Goal: Task Accomplishment & Management: Complete application form

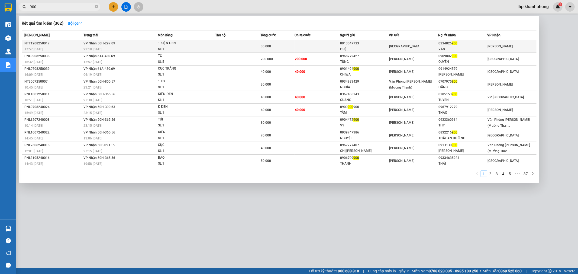
type input "900"
click at [256, 43] on td at bounding box center [237, 46] width 45 height 13
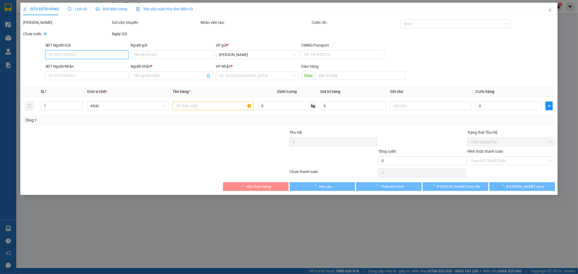
type input "0913047733"
type input "HUỆ"
type input "0334826900"
type input "VÂN"
type input "30.000"
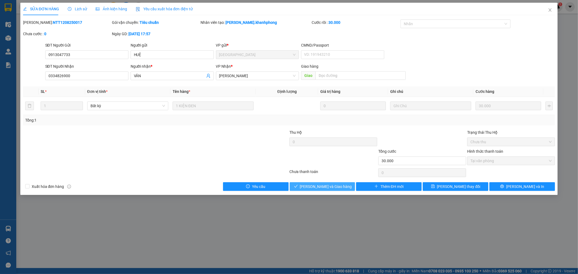
click at [333, 186] on span "[PERSON_NAME] và [PERSON_NAME] hàng" at bounding box center [326, 187] width 52 height 6
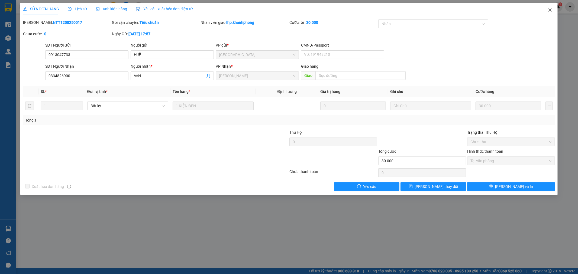
click at [550, 10] on icon "close" at bounding box center [549, 9] width 3 height 3
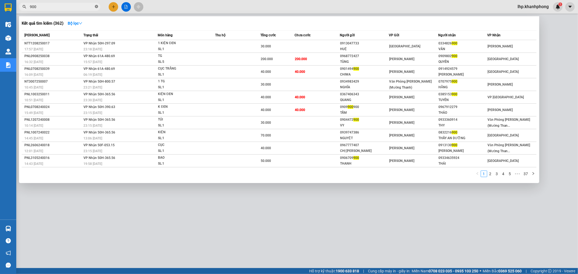
click at [96, 5] on icon "close-circle" at bounding box center [96, 6] width 3 height 3
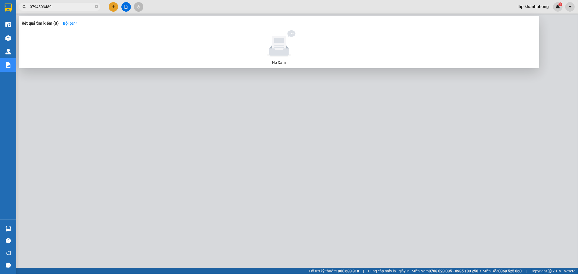
click at [72, 6] on input "0794503489" at bounding box center [62, 7] width 64 height 6
click at [71, 5] on input "0794503489" at bounding box center [62, 7] width 64 height 6
click at [62, 6] on input "0794503489" at bounding box center [62, 7] width 64 height 6
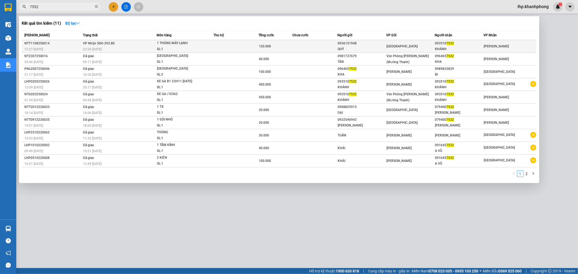
type input "7532"
click at [186, 44] on div "1 THÙNG MÁY LẠNH" at bounding box center [177, 43] width 41 height 6
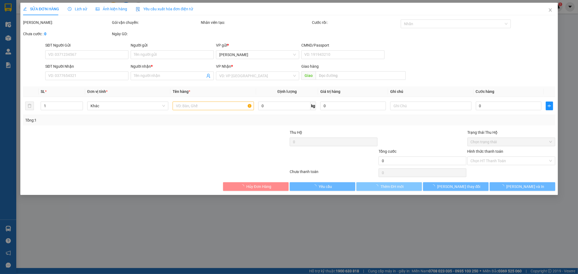
type input "0936151948"
type input "QUÝ"
type input "0935107532"
type input "KHÁNH"
type input "120.000"
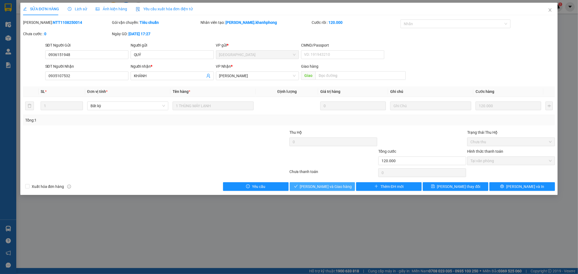
click at [337, 184] on span "[PERSON_NAME] và [PERSON_NAME] hàng" at bounding box center [326, 187] width 52 height 6
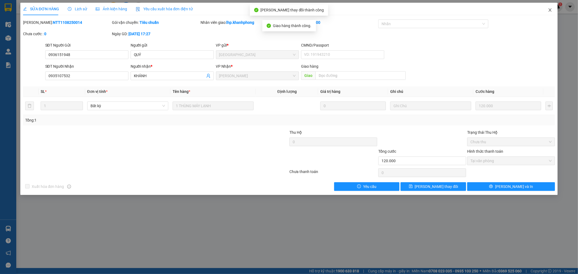
click at [551, 10] on icon "close" at bounding box center [550, 10] width 4 height 4
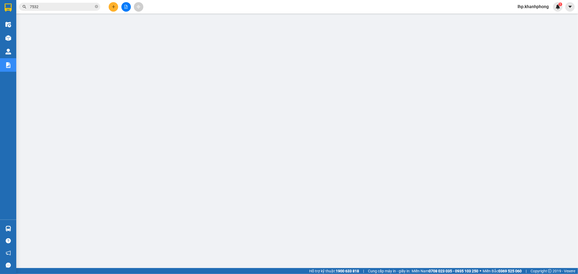
click at [126, 11] on button at bounding box center [125, 6] width 9 height 9
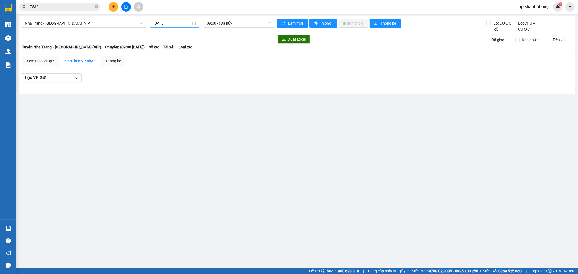
click at [170, 23] on input "[DATE]" at bounding box center [172, 23] width 38 height 6
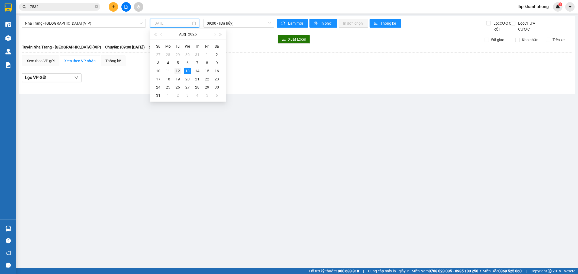
click at [178, 70] on div "12" at bounding box center [177, 71] width 6 height 6
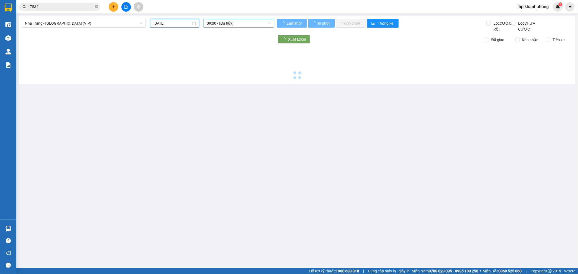
type input "12/08/2025"
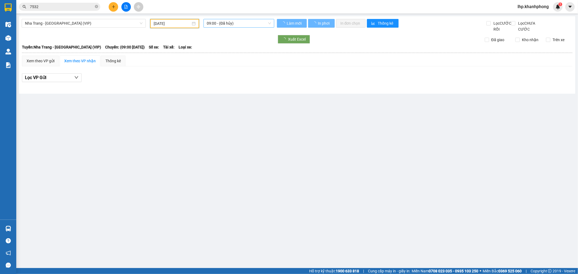
click at [233, 26] on span "09:00 - (Đã hủy)" at bounding box center [239, 23] width 64 height 8
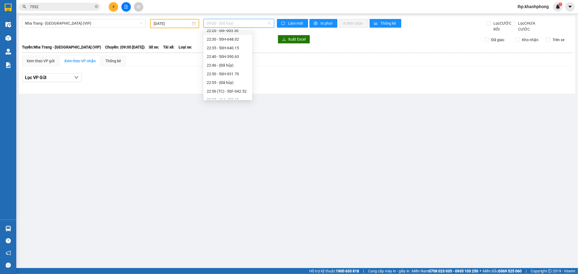
scroll to position [113, 0]
click at [234, 96] on div "23:10 - 50H-297.09" at bounding box center [228, 95] width 42 height 6
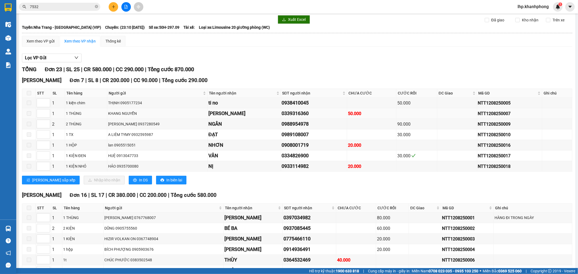
scroll to position [30, 0]
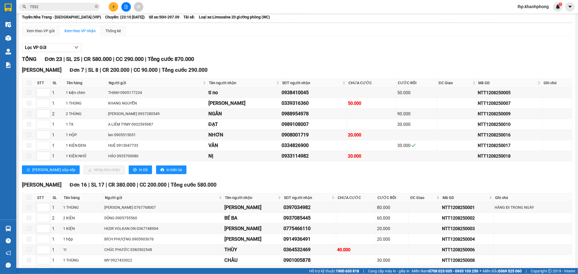
click at [76, 7] on input "7532" at bounding box center [62, 7] width 64 height 6
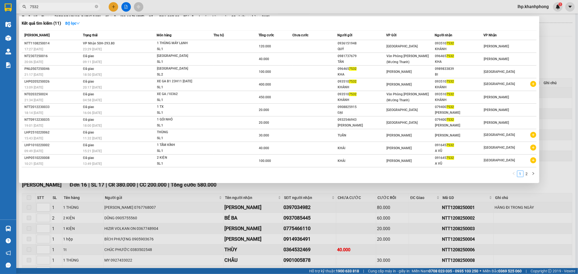
click at [76, 7] on input "7532" at bounding box center [62, 7] width 64 height 6
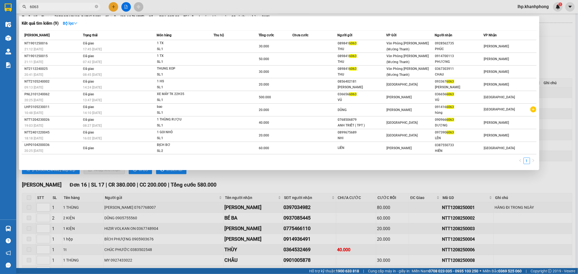
type input "6063"
click at [113, 7] on div at bounding box center [289, 137] width 578 height 274
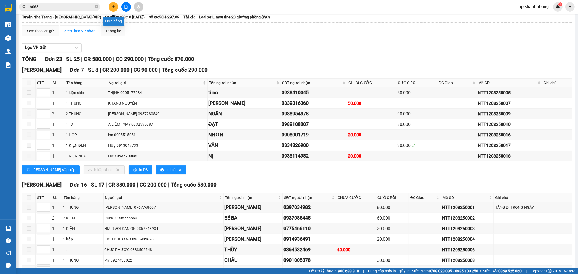
click at [116, 7] on button at bounding box center [113, 6] width 9 height 9
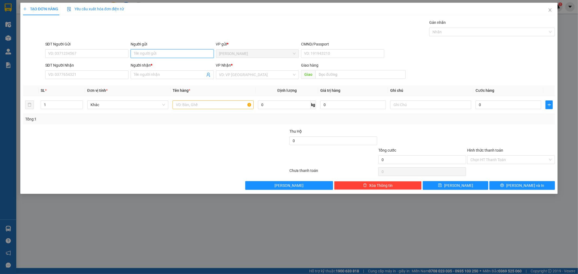
click at [147, 53] on input "Người gửi" at bounding box center [172, 53] width 83 height 9
click at [153, 53] on input "THAO" at bounding box center [172, 53] width 83 height 9
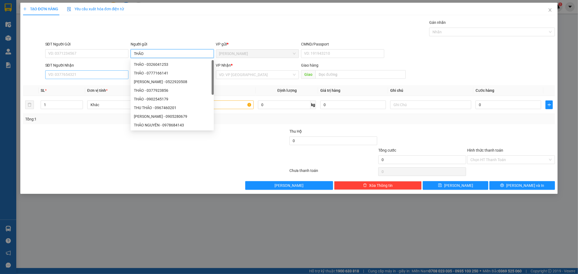
type input "THẢO"
click at [61, 71] on input "SĐT Người Nhận" at bounding box center [86, 74] width 83 height 9
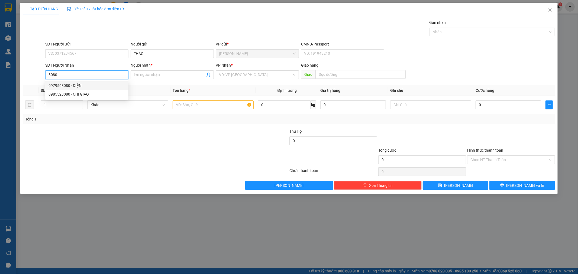
click at [73, 86] on div "0979568080 - DIỆN" at bounding box center [86, 86] width 77 height 6
type input "0979568080"
type input "DIỆN"
type input "0979568080"
click at [190, 109] on div at bounding box center [213, 104] width 81 height 11
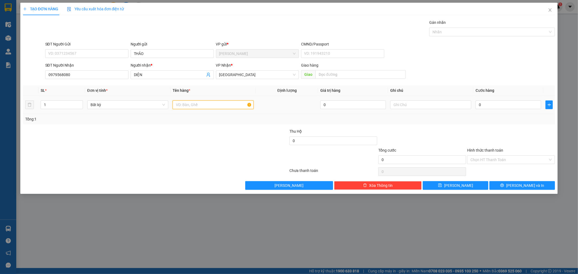
click at [190, 106] on input "text" at bounding box center [213, 104] width 81 height 9
type input "THÙNG"
click at [504, 106] on input "0" at bounding box center [508, 104] width 66 height 9
type input "3"
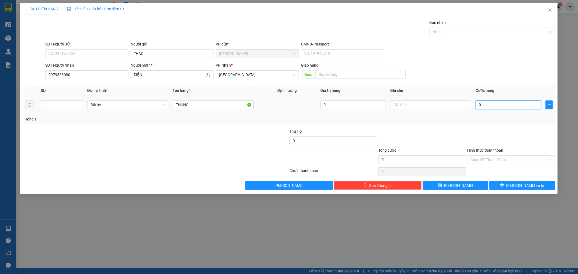
type input "3"
type input "30"
type input "30.000"
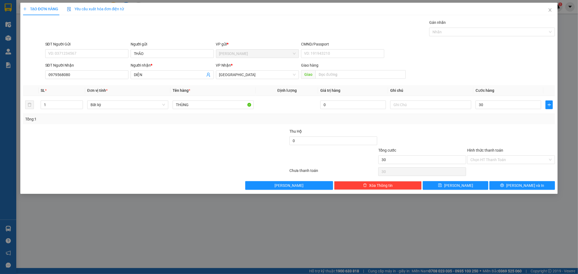
type input "30.000"
click at [515, 191] on div "TẠO ĐƠN HÀNG Yêu cầu xuất hóa đơn điện tử Transit Pickup Surcharge Ids Transit …" at bounding box center [288, 98] width 537 height 191
click at [517, 186] on button "[PERSON_NAME] và In" at bounding box center [522, 185] width 66 height 9
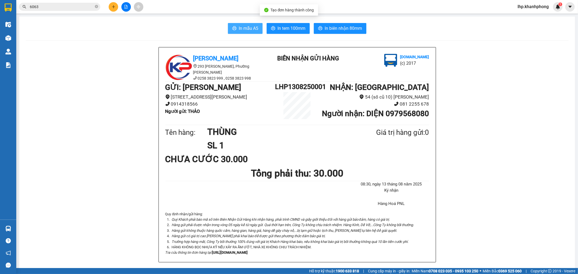
click at [241, 28] on span "In mẫu A5" at bounding box center [248, 28] width 19 height 7
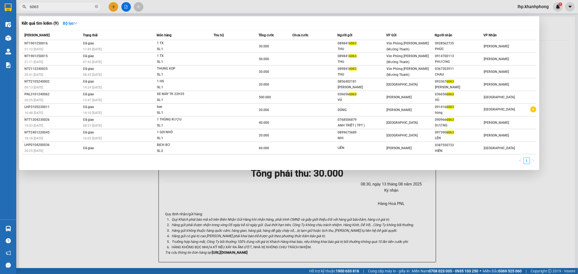
click at [85, 8] on input "6063" at bounding box center [62, 7] width 64 height 6
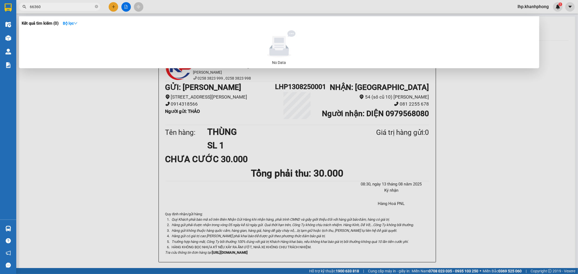
click at [78, 8] on input "66360" at bounding box center [62, 7] width 64 height 6
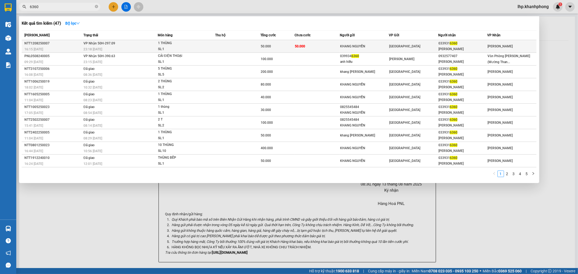
type input "6360"
click at [230, 48] on td at bounding box center [237, 46] width 45 height 13
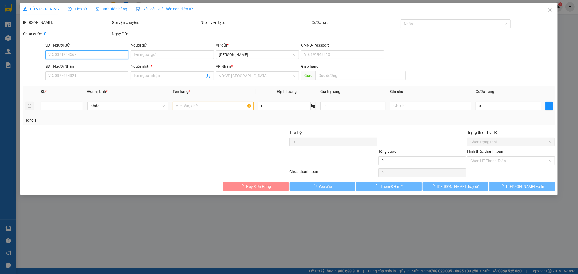
type input "KHANG NGUYỄN"
type input "0339316360"
type input "QUANG DŨNG"
type input "50.000"
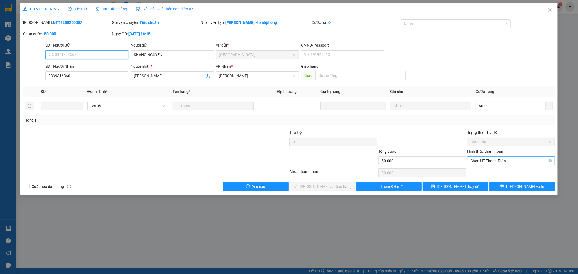
click at [502, 162] on span "Chọn HT Thanh Toán" at bounding box center [510, 161] width 81 height 8
click at [493, 171] on div "Tại văn phòng" at bounding box center [510, 172] width 81 height 6
type input "0"
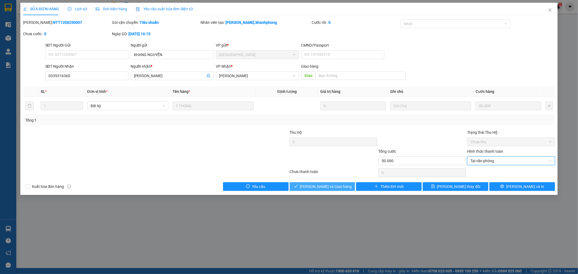
click at [345, 184] on button "[PERSON_NAME] và [PERSON_NAME] hàng" at bounding box center [323, 186] width 66 height 9
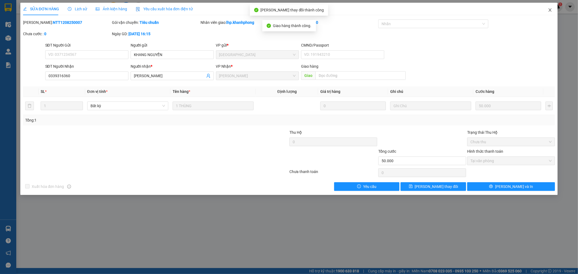
click at [549, 8] on icon "close" at bounding box center [550, 10] width 4 height 4
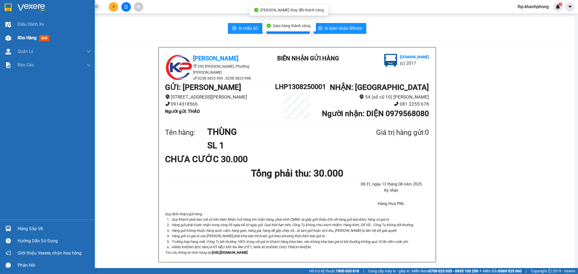
click at [30, 37] on span "Kho hàng" at bounding box center [27, 37] width 19 height 5
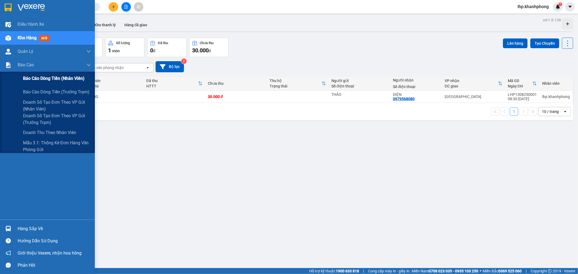
click at [31, 80] on span "Báo cáo dòng tiền (nhân viên)" at bounding box center [53, 78] width 61 height 7
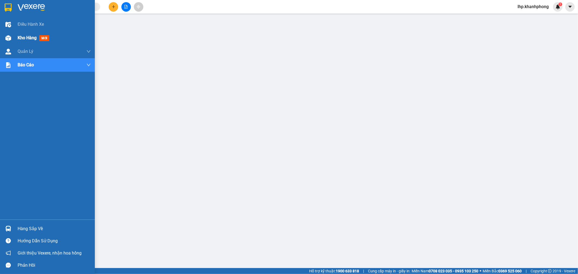
click at [23, 38] on span "Kho hàng" at bounding box center [27, 37] width 19 height 5
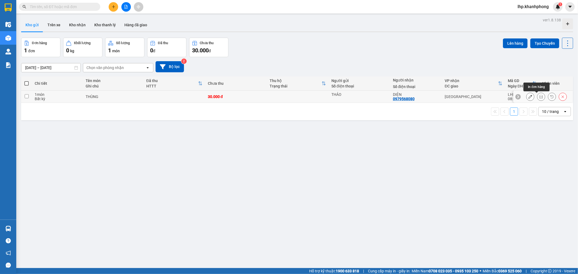
click at [539, 97] on icon at bounding box center [541, 97] width 4 height 4
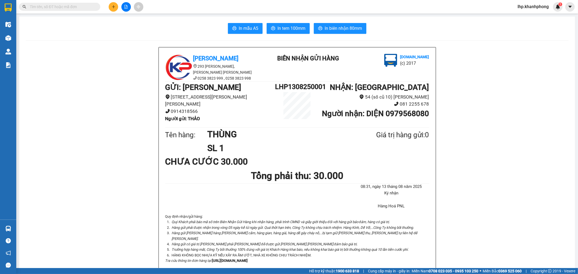
click at [274, 167] on div "[PERSON_NAME] 30.000" at bounding box center [297, 162] width 264 height 14
drag, startPoint x: 239, startPoint y: 25, endPoint x: 239, endPoint y: 23, distance: 2.7
click at [239, 23] on button "In mẫu A5" at bounding box center [245, 28] width 35 height 11
click at [77, 8] on input "text" at bounding box center [62, 7] width 64 height 6
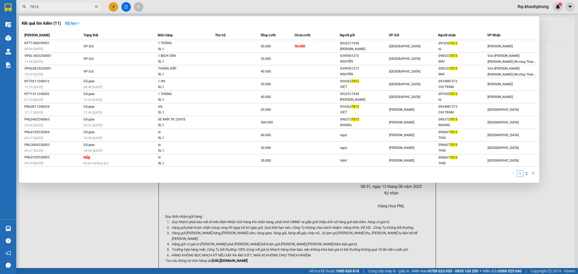
type input "7013"
drag, startPoint x: 126, startPoint y: 209, endPoint x: 127, endPoint y: 205, distance: 3.3
click at [127, 207] on div at bounding box center [289, 137] width 578 height 274
click at [95, 6] on icon "close-circle" at bounding box center [96, 6] width 3 height 3
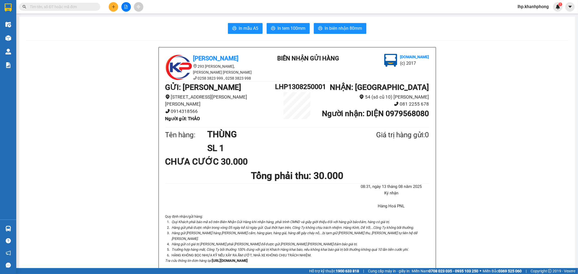
click at [70, 6] on input "text" at bounding box center [62, 7] width 64 height 6
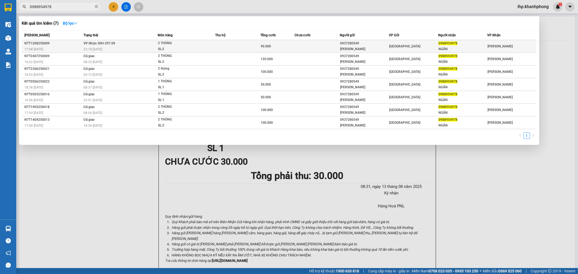
type input "0988954978"
click at [354, 51] on div "[PERSON_NAME]" at bounding box center [364, 49] width 48 height 6
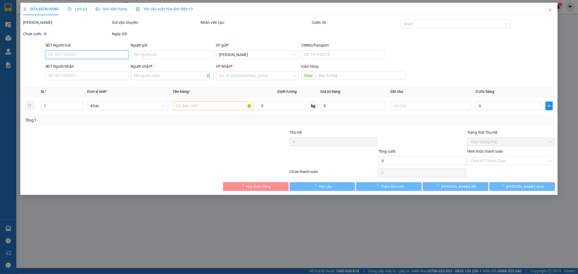
type input "0937280549"
type input "[PERSON_NAME]"
type input "0988954978"
type input "NGÂN"
type input "90.000"
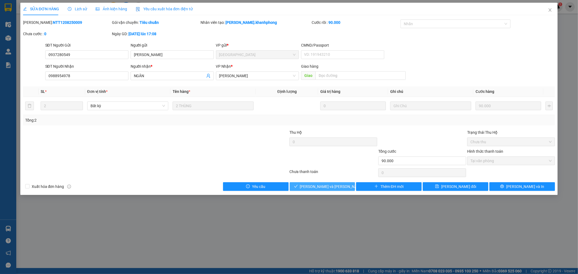
click at [329, 185] on span "[PERSON_NAME] và [PERSON_NAME] hàng" at bounding box center [336, 187] width 73 height 6
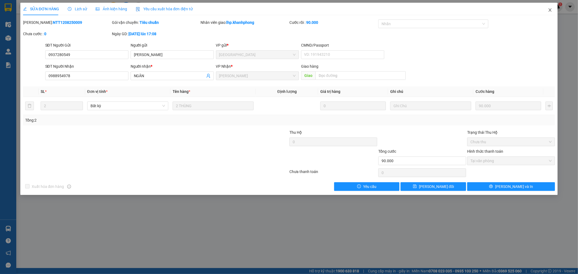
click at [550, 9] on icon "close" at bounding box center [550, 10] width 4 height 4
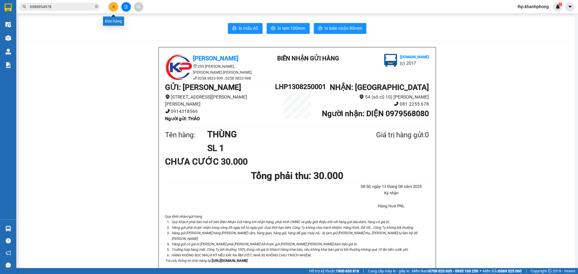
click at [115, 8] on button at bounding box center [113, 6] width 9 height 9
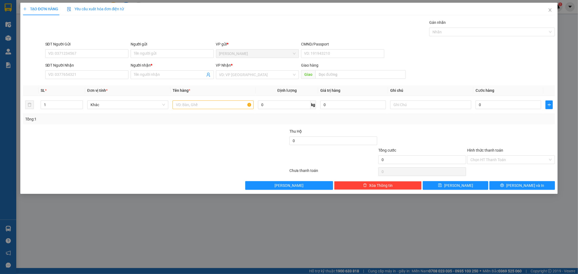
click at [151, 58] on div "Người gửi Tên người gửi" at bounding box center [172, 50] width 83 height 19
click at [151, 55] on input "Người gửi" at bounding box center [172, 53] width 83 height 9
type input "HẰNG"
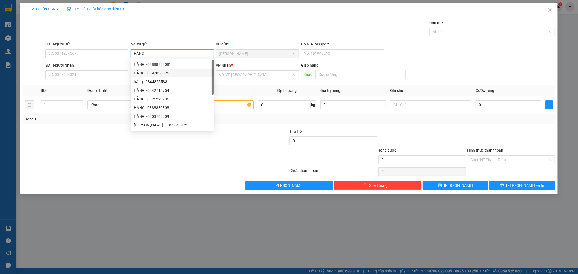
click at [202, 72] on div "HẰNG - 0392838026" at bounding box center [172, 73] width 77 height 6
type input "0392838026"
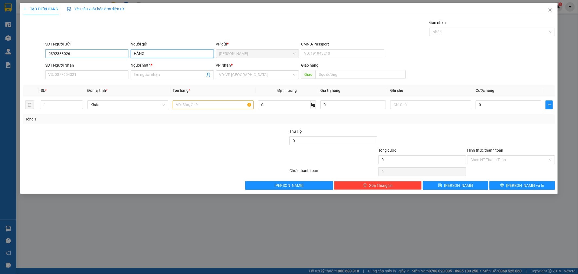
type input "HẰNG"
click at [73, 55] on input "0392838026" at bounding box center [86, 53] width 83 height 9
click at [72, 55] on input "0392838026" at bounding box center [86, 53] width 83 height 9
click at [161, 78] on span at bounding box center [172, 74] width 83 height 9
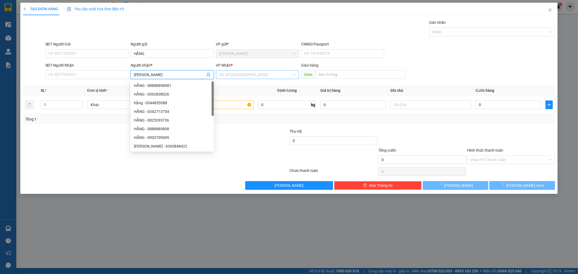
type input "[PERSON_NAME]"
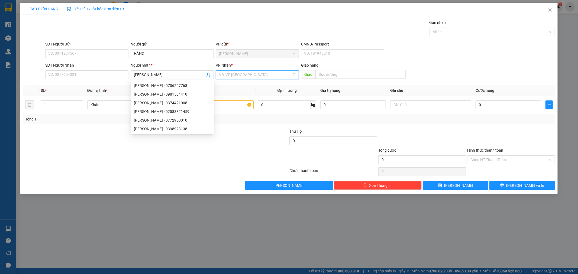
click at [257, 77] on input "search" at bounding box center [255, 75] width 73 height 8
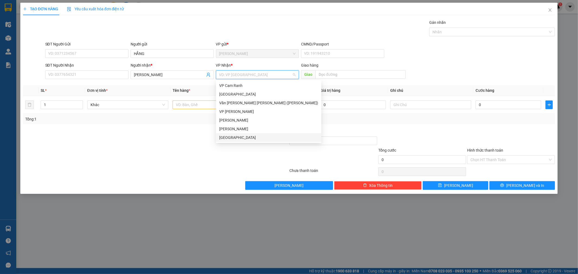
click at [232, 139] on div "[GEOGRAPHIC_DATA]" at bounding box center [268, 138] width 99 height 6
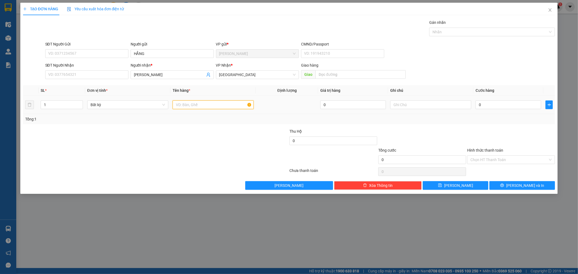
click at [201, 106] on input "text" at bounding box center [213, 104] width 81 height 9
type input "CÂY"
click at [507, 101] on input "0" at bounding box center [508, 104] width 66 height 9
type input "5"
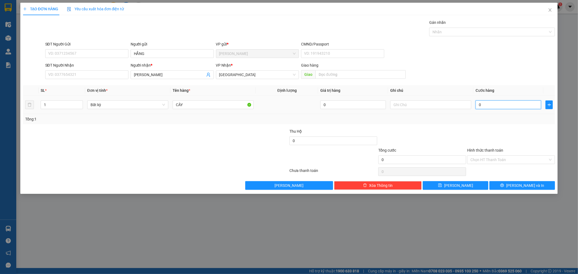
type input "5"
type input "50"
type input "50.000"
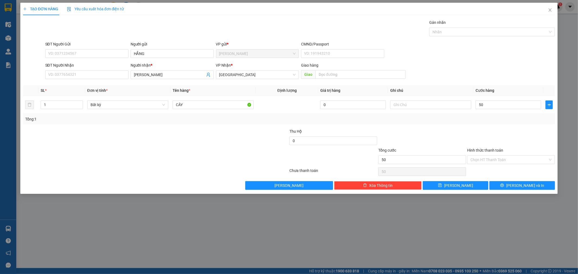
type input "50.000"
click at [492, 130] on div at bounding box center [510, 137] width 89 height 19
click at [527, 183] on span "[PERSON_NAME] và In" at bounding box center [525, 186] width 38 height 6
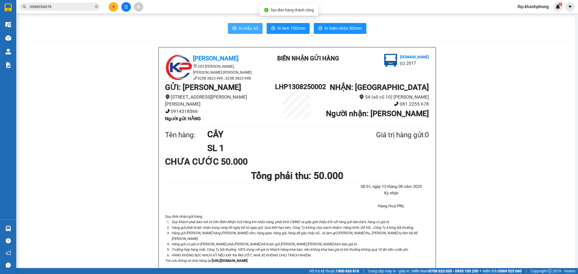
click at [243, 28] on span "In mẫu A5" at bounding box center [248, 28] width 19 height 7
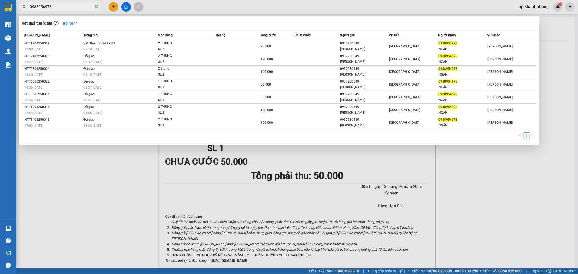
click at [73, 9] on input "0988954978" at bounding box center [62, 7] width 64 height 6
type input "924"
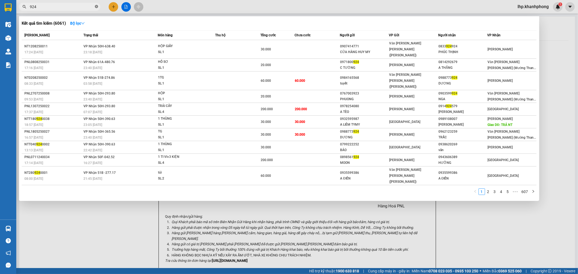
click at [96, 6] on icon "close-circle" at bounding box center [96, 6] width 3 height 3
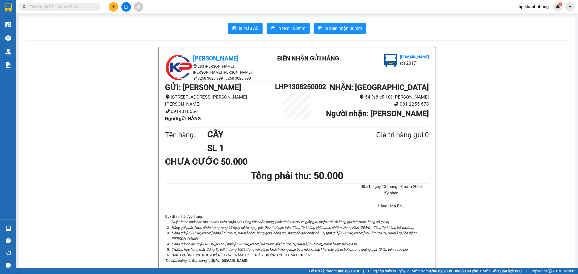
click at [77, 7] on input "text" at bounding box center [62, 7] width 64 height 6
click at [76, 10] on span at bounding box center [59, 7] width 81 height 8
click at [76, 8] on input "text" at bounding box center [62, 7] width 64 height 6
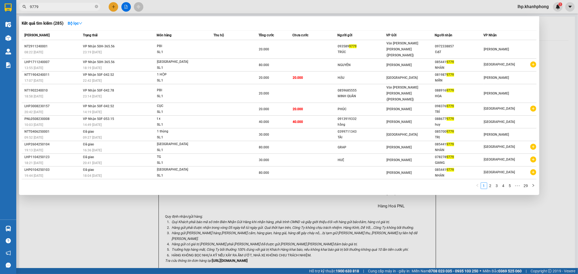
click at [66, 6] on input "9779" at bounding box center [62, 7] width 64 height 6
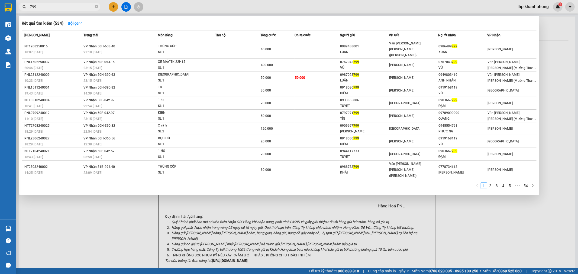
click at [53, 9] on input "799" at bounding box center [62, 7] width 64 height 6
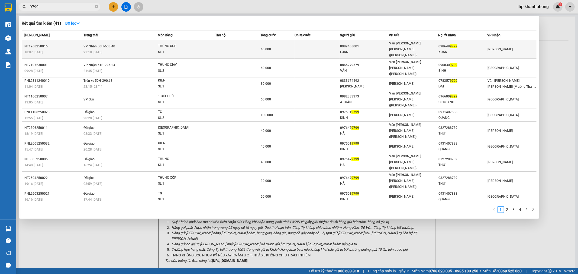
type input "9799"
click at [264, 49] on div "40.000" at bounding box center [278, 49] width 34 height 6
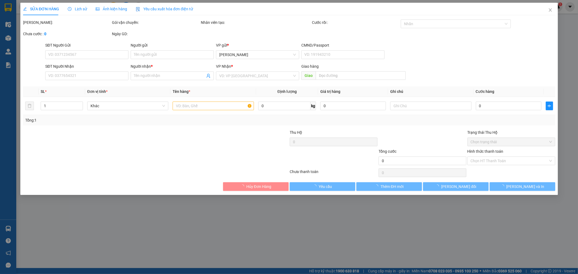
type input "0989438001"
type input "LOAN"
type input "0986499799"
type input "XUÂN"
type input "40.000"
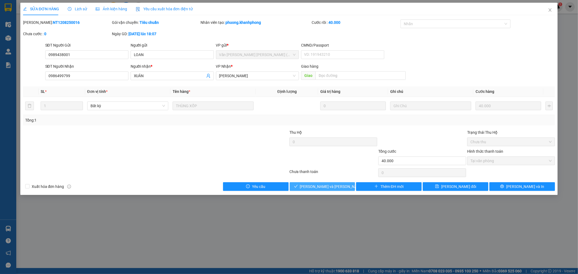
click at [329, 184] on span "[PERSON_NAME] và [PERSON_NAME] hàng" at bounding box center [336, 187] width 73 height 6
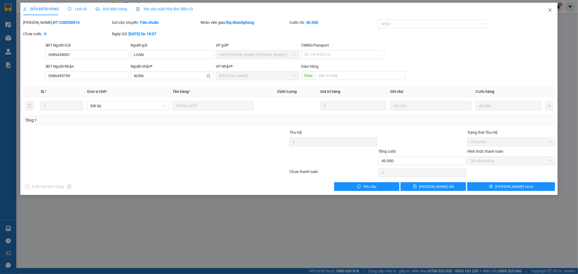
click at [552, 10] on icon "close" at bounding box center [550, 10] width 4 height 4
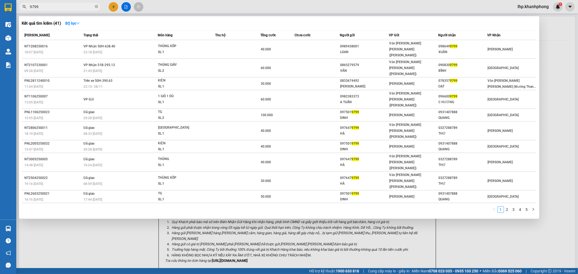
click at [66, 6] on input "9799" at bounding box center [62, 7] width 64 height 6
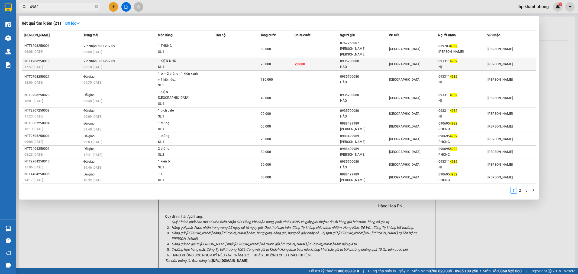
type input "4982"
click at [224, 58] on td at bounding box center [237, 64] width 45 height 13
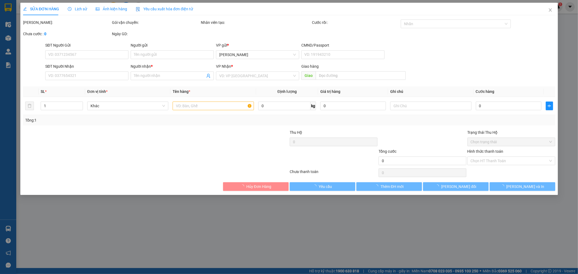
type input "0935700080"
type input "HẢO"
type input "0933114982"
type input "NỊ"
type input "20.000"
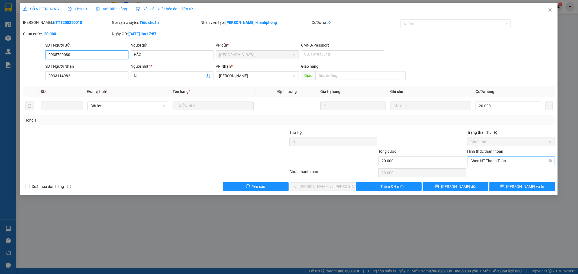
click at [499, 163] on span "Chọn HT Thanh Toán" at bounding box center [510, 161] width 81 height 8
click at [485, 173] on div "Tại văn phòng" at bounding box center [510, 172] width 81 height 6
type input "0"
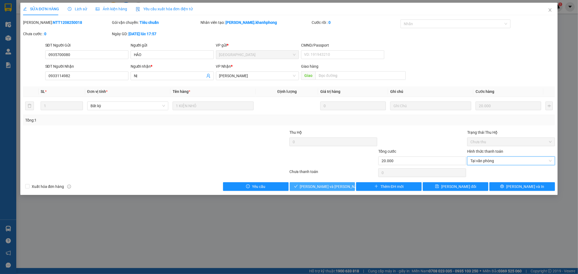
click at [328, 184] on span "[PERSON_NAME] và [PERSON_NAME] hàng" at bounding box center [336, 187] width 73 height 6
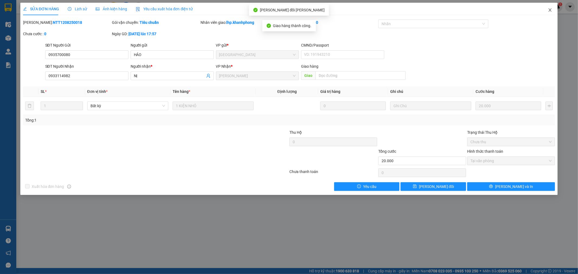
click at [550, 11] on icon "close" at bounding box center [549, 9] width 3 height 3
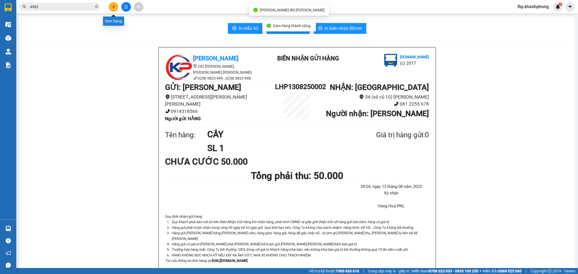
click at [113, 6] on icon "plus" at bounding box center [113, 6] width 0 height 3
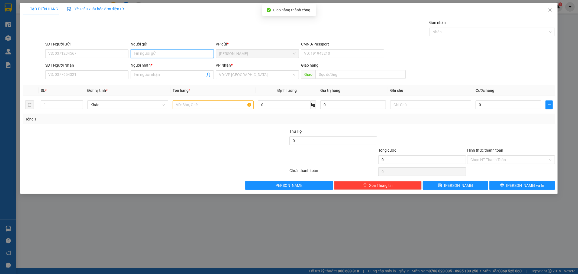
click at [160, 54] on input "Người gửi" at bounding box center [172, 53] width 83 height 9
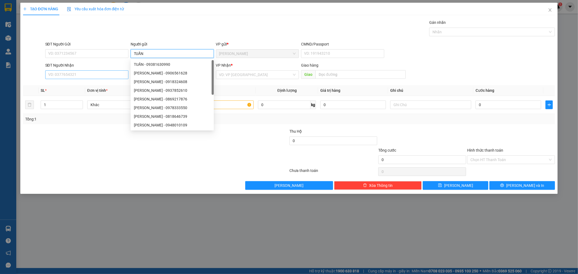
type input "TUẤN"
click at [104, 79] on input "SĐT Người Nhận" at bounding box center [86, 74] width 83 height 9
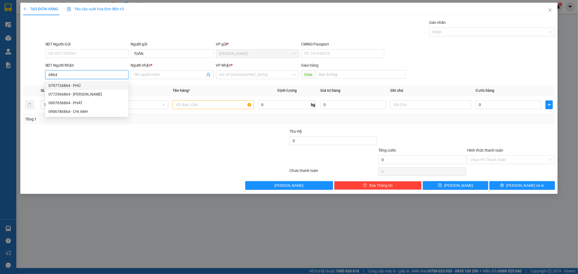
click at [81, 84] on div "0797726864 - PHÚ" at bounding box center [86, 86] width 77 height 6
type input "0797726864"
type input "PHÚ"
type input "0797726864"
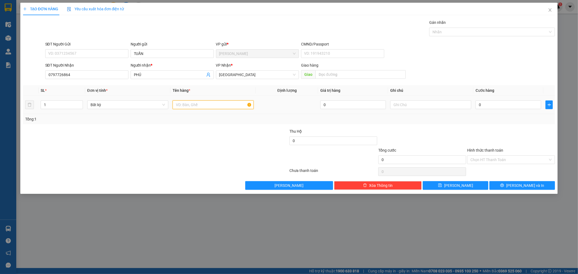
click at [187, 102] on input "text" at bounding box center [213, 104] width 81 height 9
type input "THÙNG"
type input "3"
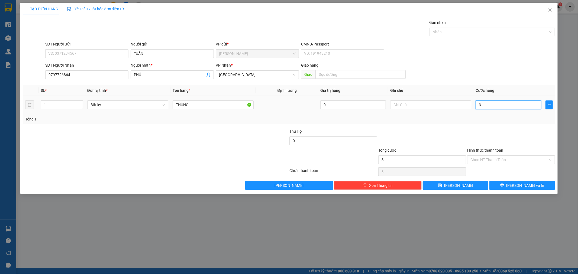
type input "30"
type input "30.000"
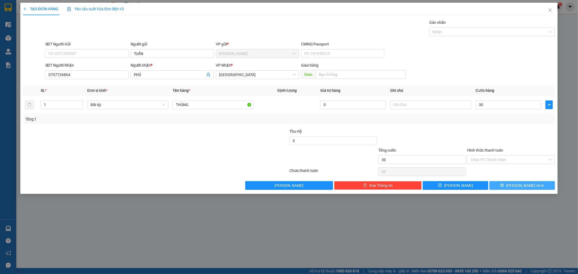
type input "30.000"
click at [519, 186] on span "[PERSON_NAME] và In" at bounding box center [525, 186] width 38 height 6
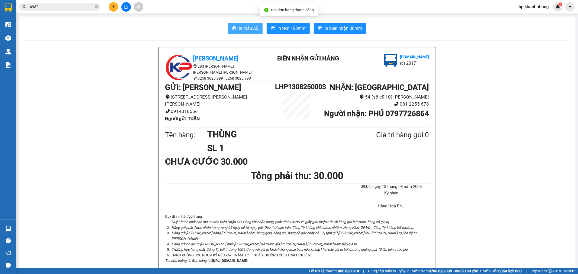
click at [246, 27] on span "In mẫu A5" at bounding box center [248, 28] width 19 height 7
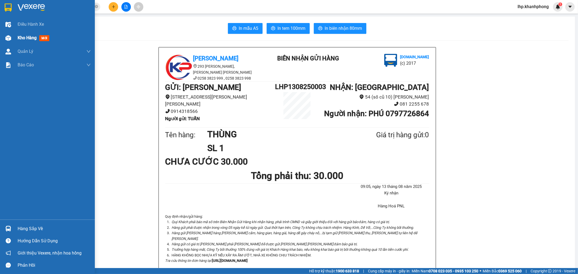
click at [27, 38] on span "Kho hàng" at bounding box center [27, 37] width 19 height 5
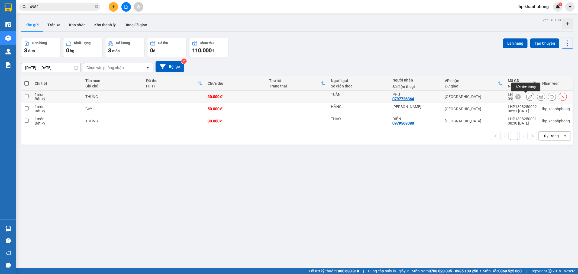
click at [526, 97] on button at bounding box center [530, 96] width 8 height 9
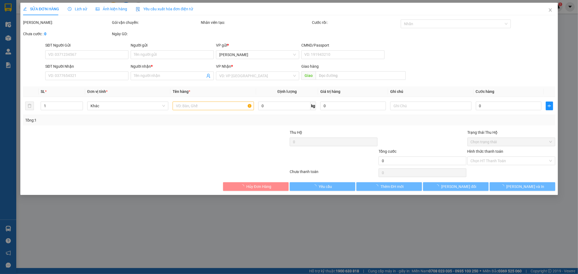
type input "TUẤN"
type input "0797726864"
type input "PHÚ"
type input "30.000"
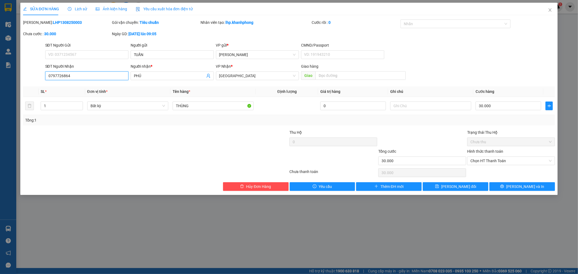
click at [87, 78] on input "0797726864" at bounding box center [86, 75] width 83 height 9
click at [551, 9] on icon "close" at bounding box center [550, 10] width 4 height 4
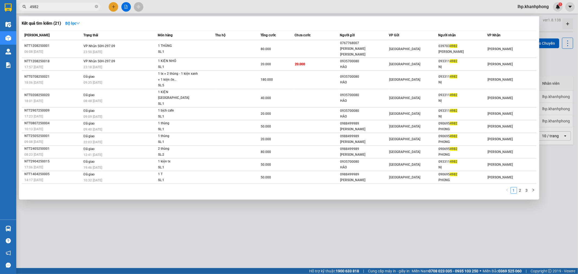
click at [63, 10] on span "4982" at bounding box center [59, 7] width 81 height 8
click at [54, 6] on input "4982" at bounding box center [62, 7] width 64 height 6
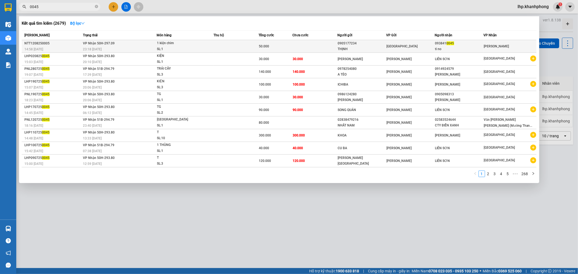
type input "0045"
click at [185, 45] on div "1 kiện chim" at bounding box center [177, 43] width 41 height 6
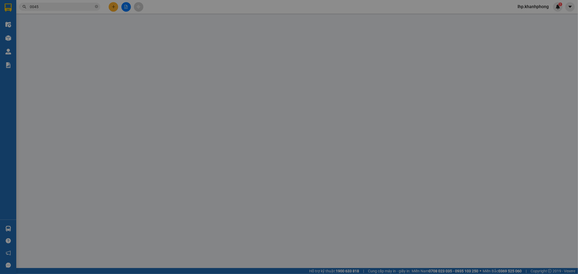
type input "0905177234"
type input "THỊNH"
type input "0938410045"
type input "ti no"
type input "50.000"
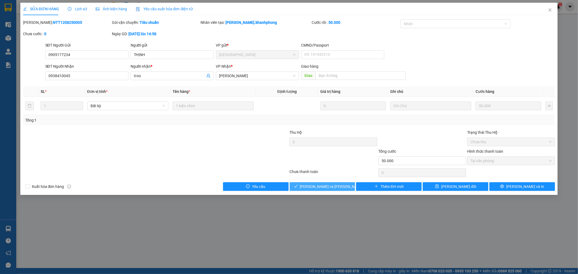
click at [325, 184] on span "[PERSON_NAME] và [PERSON_NAME] hàng" at bounding box center [336, 187] width 73 height 6
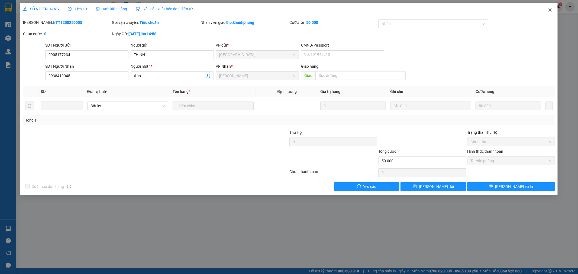
click at [550, 11] on icon "close" at bounding box center [550, 10] width 4 height 4
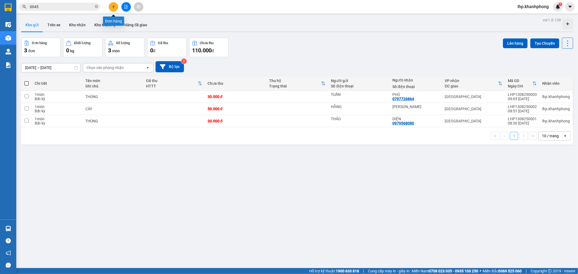
click at [114, 8] on icon "plus" at bounding box center [114, 7] width 4 height 4
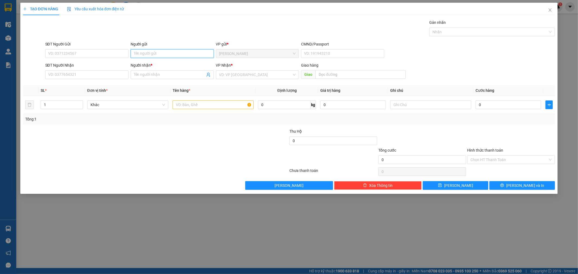
click at [152, 51] on input "Người gửi" at bounding box center [172, 53] width 83 height 9
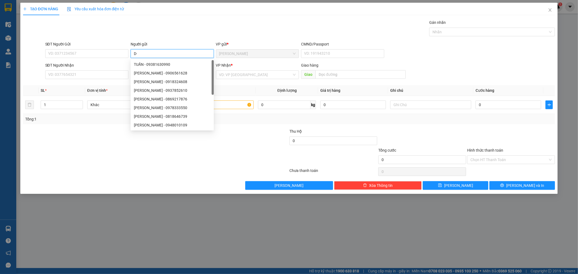
type input "D"
type input "ĐEN"
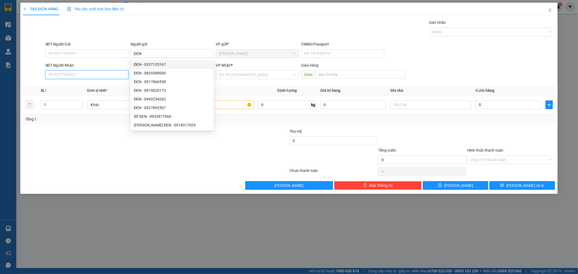
click at [83, 74] on input "SĐT Người Nhận" at bounding box center [86, 74] width 83 height 9
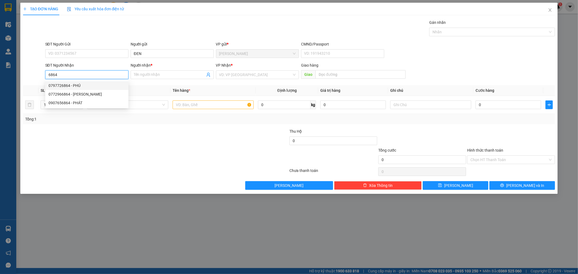
click at [78, 84] on div "0797726864 - PHÚ" at bounding box center [86, 86] width 77 height 6
type input "0797726864"
type input "PHÚ"
type input "0797726864"
click at [193, 104] on input "text" at bounding box center [213, 104] width 81 height 9
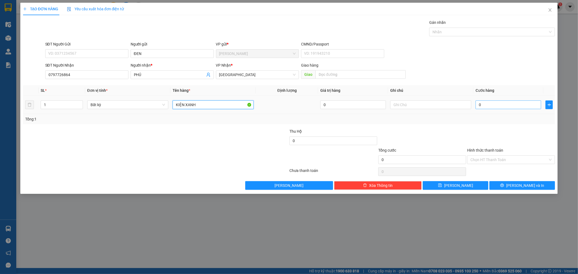
type input "KIỆN XANH"
type input "4"
type input "41"
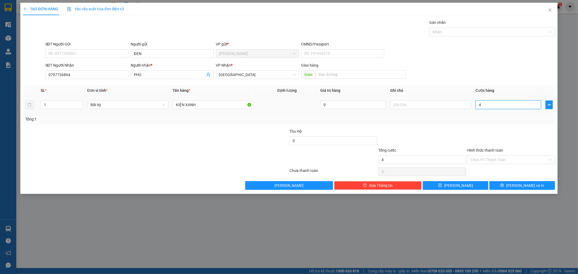
type input "41"
type input "410"
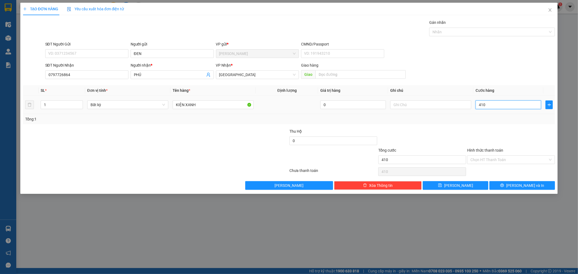
type input "41"
type input "4"
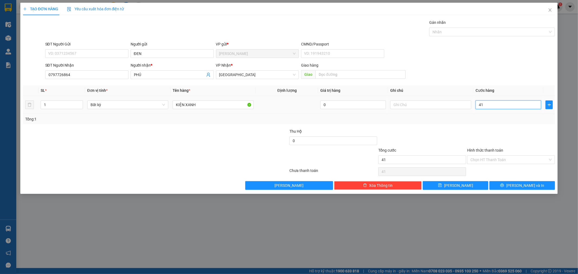
type input "4"
type input "40"
type input "40.000"
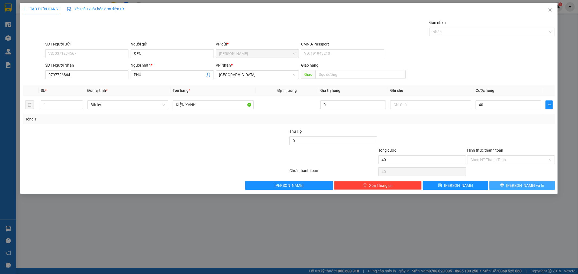
type input "40.000"
click at [522, 183] on span "[PERSON_NAME] và In" at bounding box center [525, 186] width 38 height 6
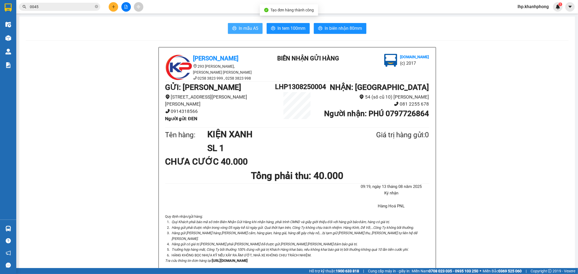
click at [240, 28] on span "In mẫu A5" at bounding box center [248, 28] width 19 height 7
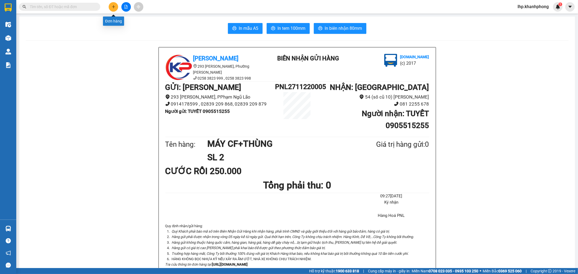
click at [110, 6] on button at bounding box center [113, 6] width 9 height 9
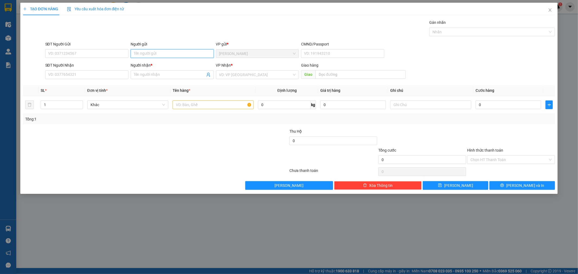
click at [155, 57] on input "Người gửi" at bounding box center [172, 53] width 83 height 9
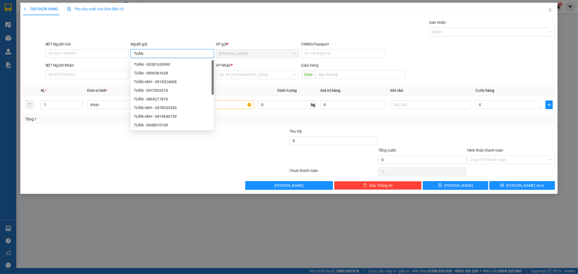
type input "TUẤN"
click at [84, 69] on div "SĐT Người Nhận" at bounding box center [86, 66] width 83 height 8
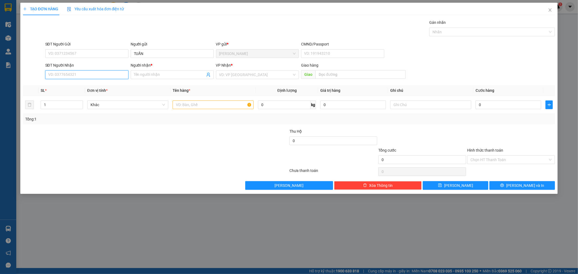
click at [77, 76] on input "SĐT Người Nhận" at bounding box center [86, 74] width 83 height 9
click at [86, 87] on div "0797726864 - PHÚ" at bounding box center [86, 86] width 77 height 6
type input "0797726864"
type input "PHÚ"
type input "0797726864"
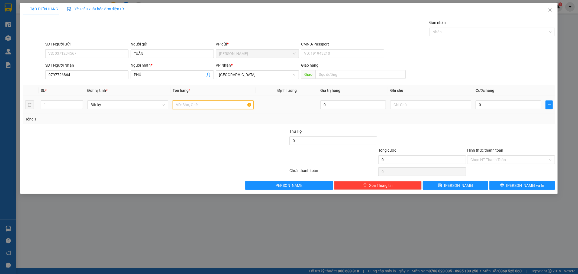
click at [207, 106] on input "text" at bounding box center [213, 104] width 81 height 9
type input "KIỆN"
click at [526, 105] on input "0" at bounding box center [508, 104] width 66 height 9
type input "3"
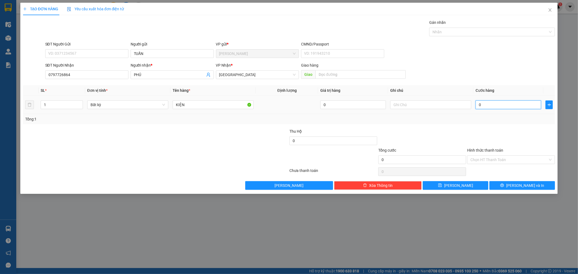
type input "3"
type input "30"
type input "30.000"
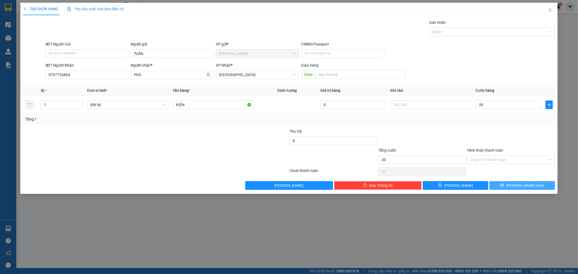
type input "30.000"
click at [521, 184] on span "[PERSON_NAME] và In" at bounding box center [525, 186] width 38 height 6
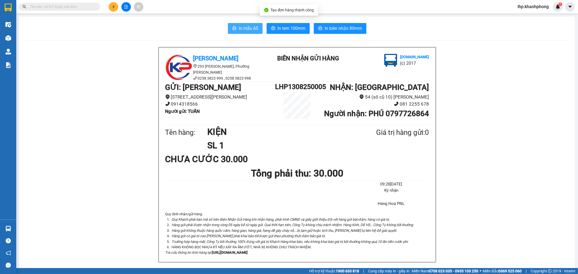
click at [249, 33] on button "In mẫu A5" at bounding box center [245, 28] width 35 height 11
click at [109, 8] on button at bounding box center [113, 6] width 9 height 9
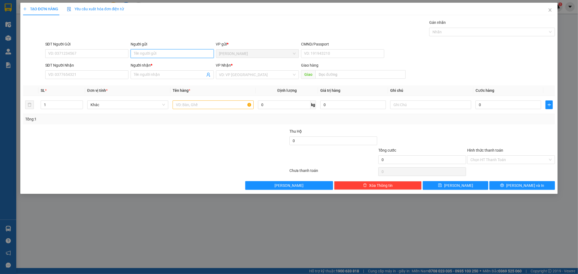
click at [151, 53] on input "Người gửi" at bounding box center [172, 53] width 83 height 9
type input "CTY LEAP"
click at [71, 72] on input "SĐT Người Nhận" at bounding box center [86, 74] width 83 height 9
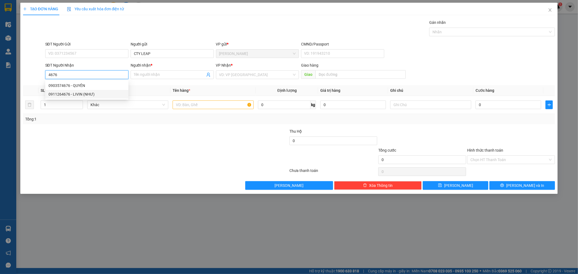
click at [84, 95] on div "0911264676 - LIVIN (NHƯ)" at bounding box center [86, 94] width 77 height 6
type input "0911264676"
type input "LIVIN (NHƯ)"
type input "0911264676"
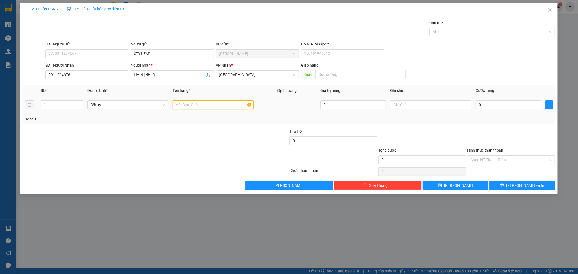
click at [191, 101] on input "text" at bounding box center [213, 104] width 81 height 9
type input "[GEOGRAPHIC_DATA]"
click at [521, 107] on input "0" at bounding box center [508, 104] width 66 height 9
type input "8"
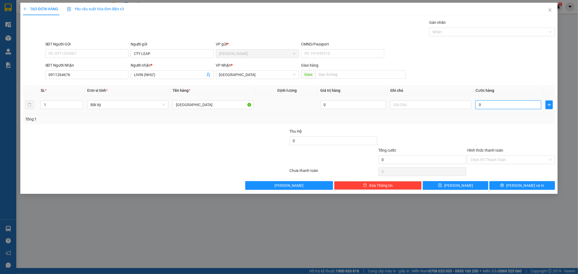
type input "8"
type input "80"
type input "80.000"
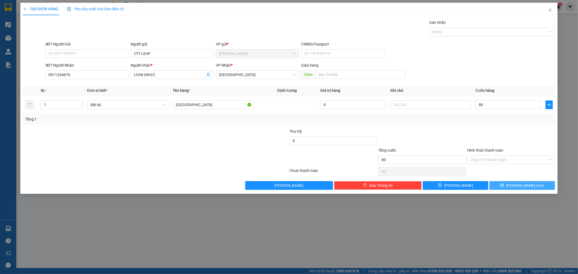
type input "80.000"
click at [522, 184] on span "[PERSON_NAME] và In" at bounding box center [525, 186] width 38 height 6
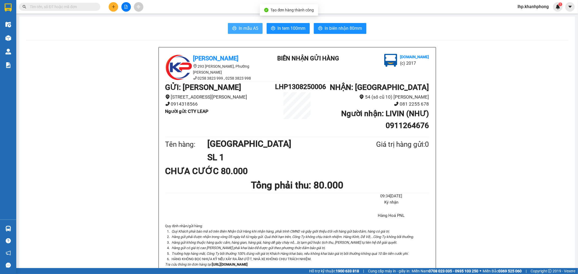
click at [239, 27] on span "In mẫu A5" at bounding box center [248, 28] width 19 height 7
click at [114, 8] on icon "plus" at bounding box center [114, 7] width 4 height 4
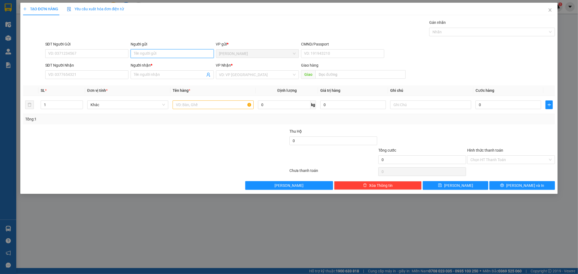
click at [158, 50] on input "Người gửi" at bounding box center [172, 53] width 83 height 9
type input "HẰNG"
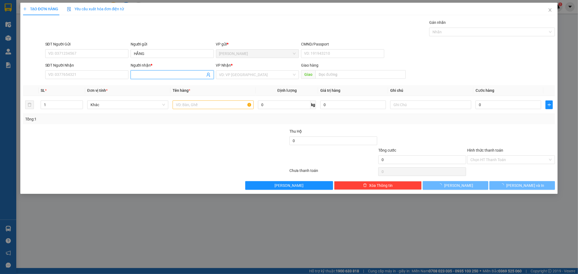
click at [171, 74] on input "Người nhận *" at bounding box center [169, 75] width 71 height 6
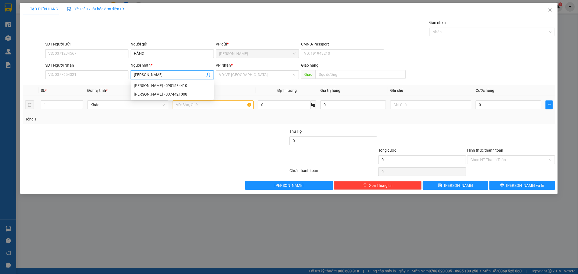
type input "[PERSON_NAME]"
click at [208, 105] on input "text" at bounding box center [213, 104] width 81 height 9
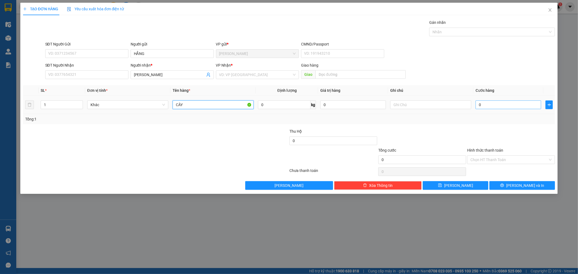
type input "CÂY"
click at [510, 104] on input "0" at bounding box center [508, 104] width 66 height 9
type input "5"
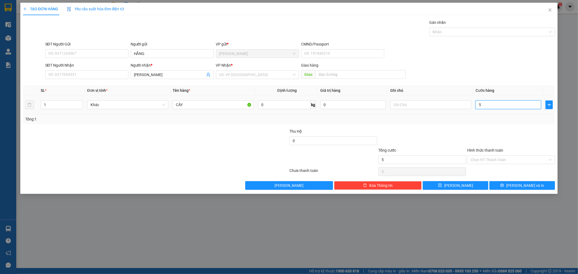
type input "50"
type input "50.000"
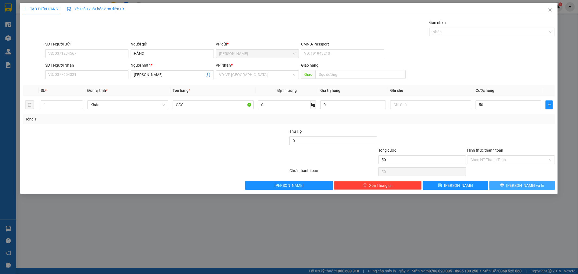
type input "50.000"
drag, startPoint x: 527, startPoint y: 186, endPoint x: 394, endPoint y: 99, distance: 158.8
click at [394, 99] on div "Transit Pickup Surcharge Ids Transit Deliver Surcharge Ids Transit Deliver Surc…" at bounding box center [289, 104] width 532 height 170
click at [497, 107] on input "50.000" at bounding box center [508, 104] width 66 height 9
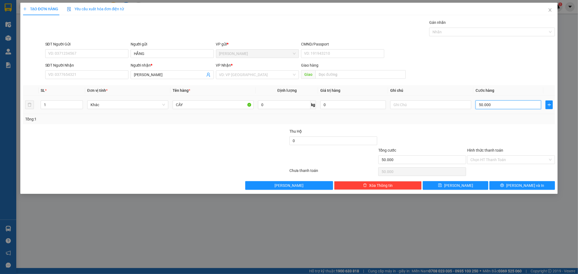
type input "6"
type input "60"
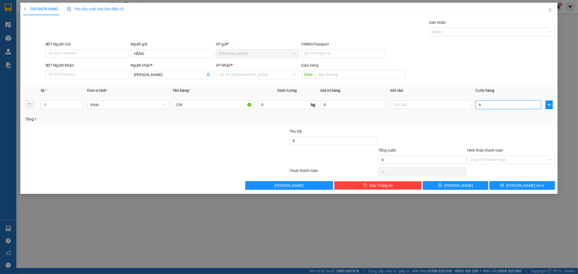
type input "60"
type input "60.000"
click at [504, 186] on icon "printer" at bounding box center [502, 186] width 4 height 4
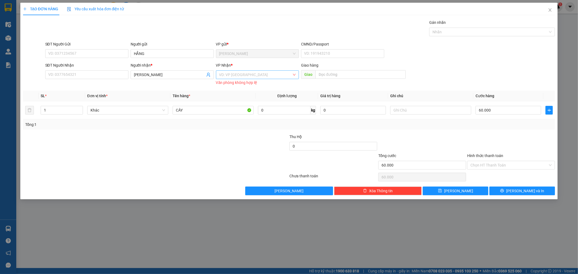
click at [240, 74] on input "search" at bounding box center [255, 75] width 73 height 8
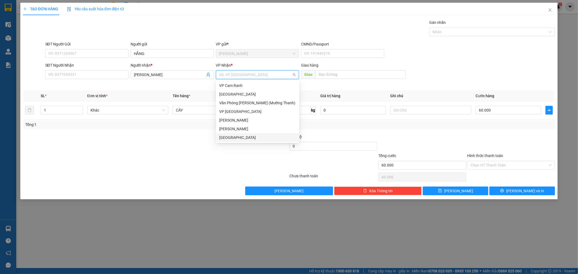
click at [226, 135] on div "[GEOGRAPHIC_DATA]" at bounding box center [257, 138] width 77 height 6
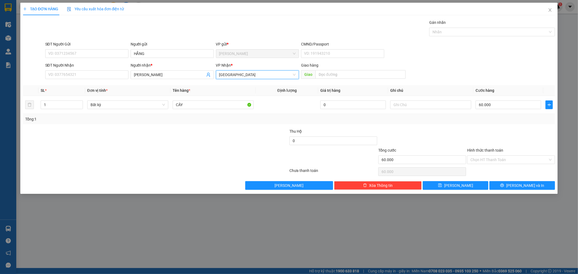
click at [528, 191] on div "TẠO ĐƠN HÀNG Yêu cầu xuất hóa đơn điện tử Transit Pickup Surcharge Ids Transit …" at bounding box center [288, 98] width 537 height 191
click at [527, 188] on span "[PERSON_NAME] và In" at bounding box center [525, 186] width 38 height 6
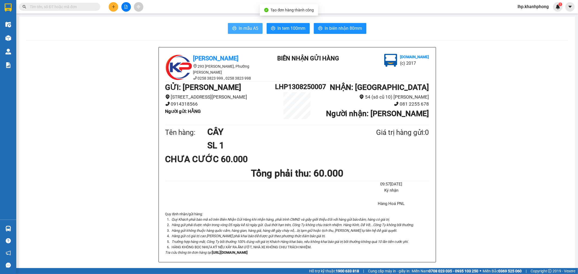
click at [250, 29] on span "In mẫu A5" at bounding box center [248, 28] width 19 height 7
click at [114, 6] on icon "plus" at bounding box center [114, 7] width 4 height 4
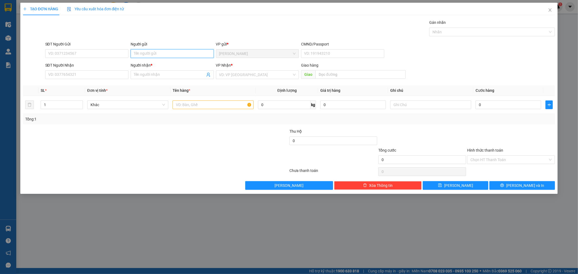
click at [175, 52] on input "Người gửi" at bounding box center [172, 53] width 83 height 9
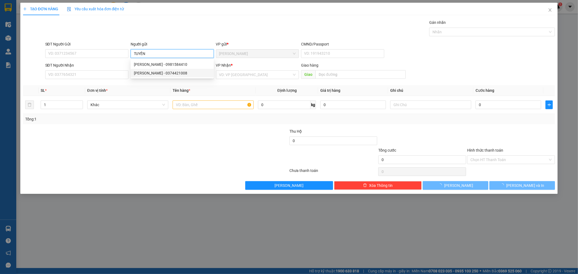
type input "TUYỀN"
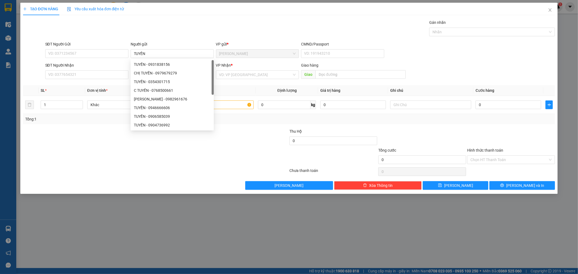
click at [154, 162] on div at bounding box center [111, 156] width 178 height 19
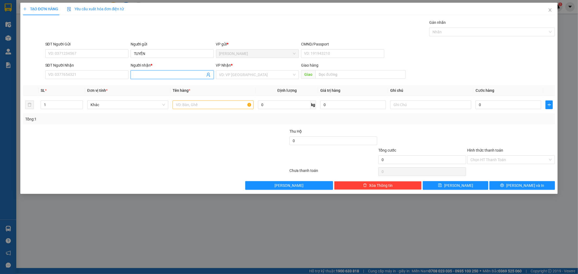
click at [157, 77] on input "Người nhận *" at bounding box center [169, 75] width 71 height 6
type input "A ĐÀO"
click at [61, 102] on input "1" at bounding box center [62, 105] width 42 height 8
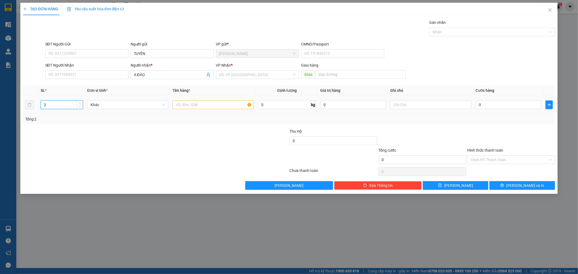
type input "2"
click at [230, 103] on input "text" at bounding box center [213, 104] width 81 height 9
type input "KIỆN"
click at [511, 103] on input "0" at bounding box center [508, 104] width 66 height 9
type input "8"
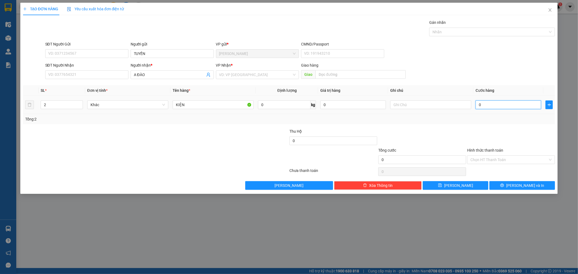
type input "8"
type input "80"
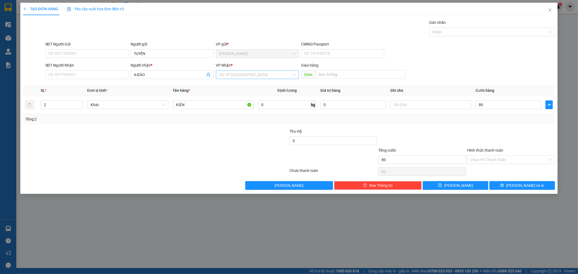
type input "80.000"
click at [269, 72] on input "search" at bounding box center [255, 75] width 73 height 8
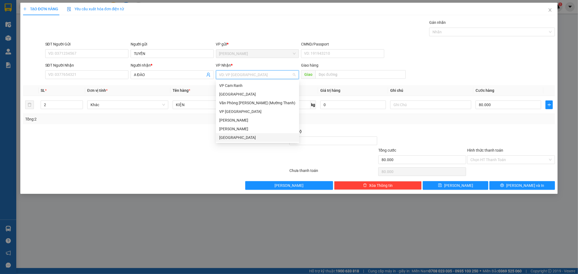
click at [238, 138] on div "[GEOGRAPHIC_DATA]" at bounding box center [257, 138] width 77 height 6
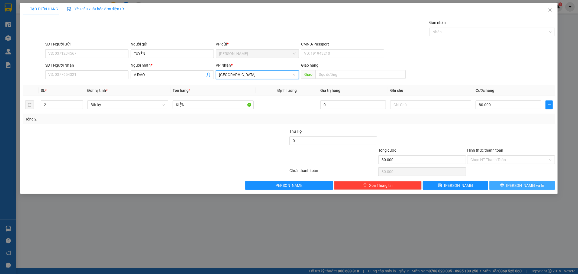
click at [519, 186] on span "[PERSON_NAME] và In" at bounding box center [525, 186] width 38 height 6
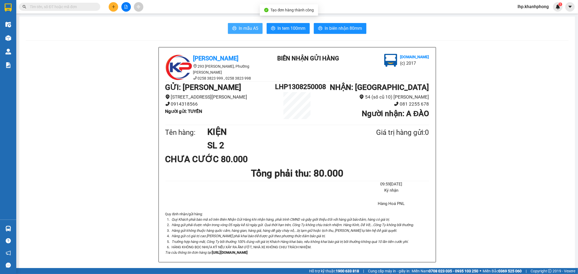
click at [240, 27] on span "In mẫu A5" at bounding box center [248, 28] width 19 height 7
drag, startPoint x: 110, startPoint y: 2, endPoint x: 116, endPoint y: 12, distance: 11.3
click at [110, 5] on div at bounding box center [126, 6] width 41 height 9
click at [116, 12] on div "Kết quả tìm kiếm ( 0 ) Bộ lọc No Data lhp.khanhphong 1" at bounding box center [289, 7] width 578 height 14
click at [116, 9] on button at bounding box center [113, 6] width 9 height 9
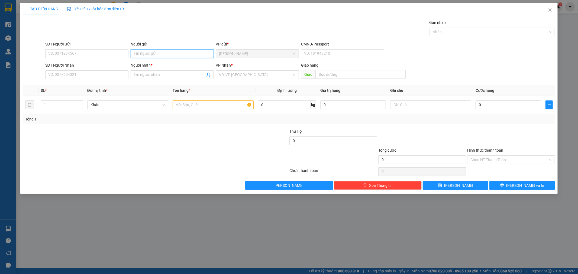
click at [147, 50] on input "Người gửi" at bounding box center [172, 53] width 83 height 9
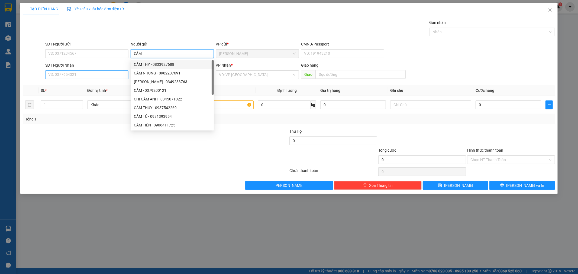
type input "CẨM"
click at [99, 70] on input "SĐT Người Nhận" at bounding box center [86, 74] width 83 height 9
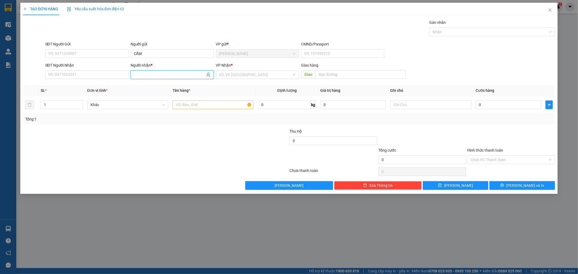
click at [145, 76] on input "Người nhận *" at bounding box center [169, 75] width 71 height 6
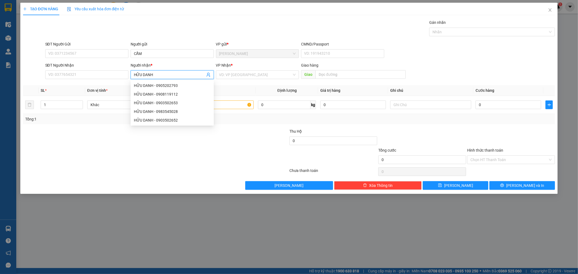
type input "HỮU DANH"
click at [243, 68] on div "VP Nhận *" at bounding box center [257, 66] width 83 height 8
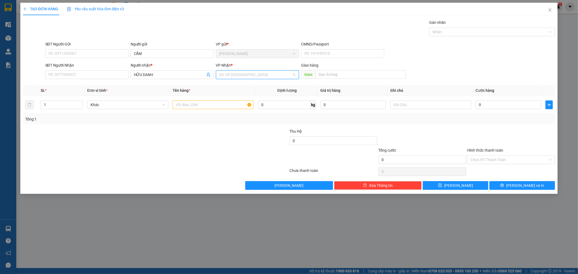
click at [246, 71] on input "search" at bounding box center [255, 75] width 73 height 8
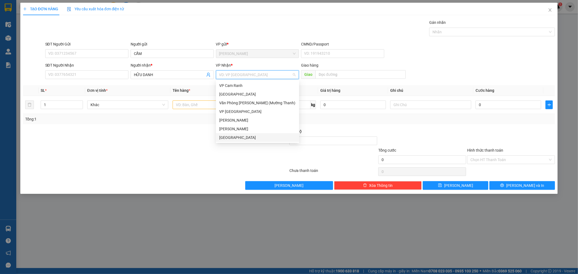
click at [224, 137] on div "[GEOGRAPHIC_DATA]" at bounding box center [257, 138] width 77 height 6
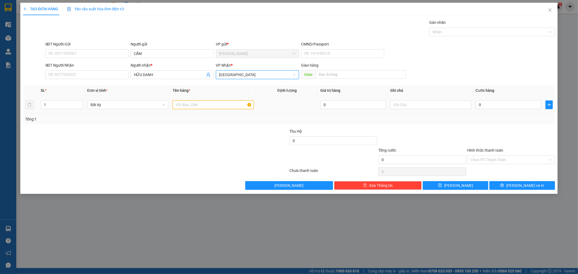
click at [202, 102] on input "text" at bounding box center [213, 104] width 81 height 9
type input "BAO"
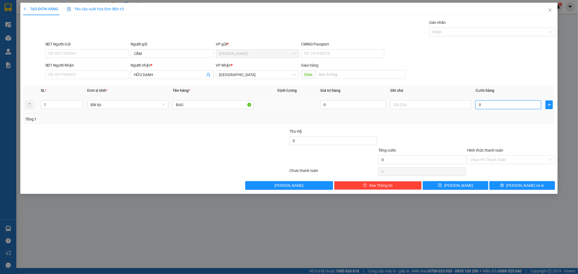
click at [502, 102] on input "0" at bounding box center [508, 104] width 66 height 9
type input "4"
type input "40"
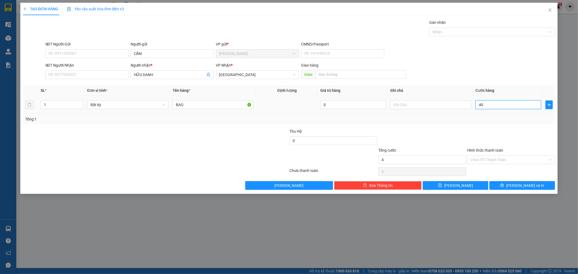
type input "40"
type input "40.000"
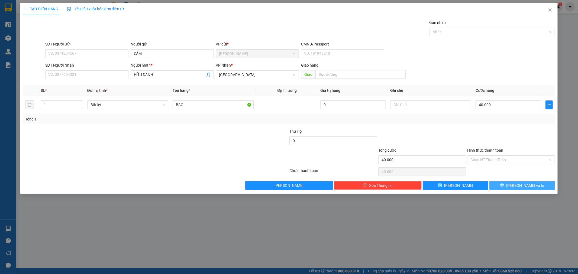
click at [516, 188] on button "[PERSON_NAME] và In" at bounding box center [522, 185] width 66 height 9
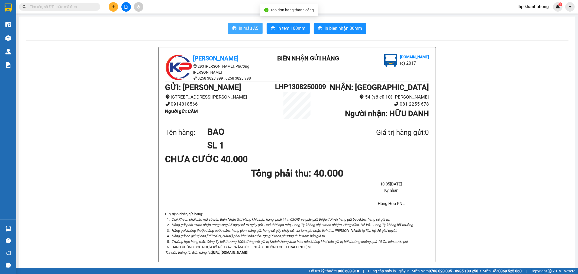
click at [246, 30] on span "In mẫu A5" at bounding box center [248, 28] width 19 height 7
click at [115, 7] on icon "plus" at bounding box center [114, 7] width 4 height 4
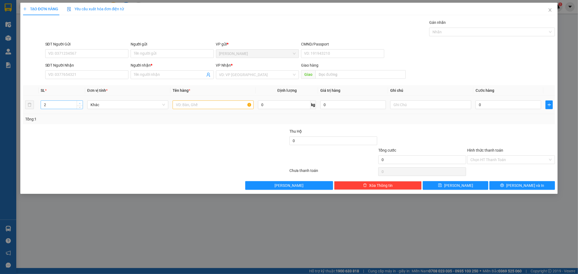
click at [79, 101] on span "Increase Value" at bounding box center [80, 103] width 6 height 5
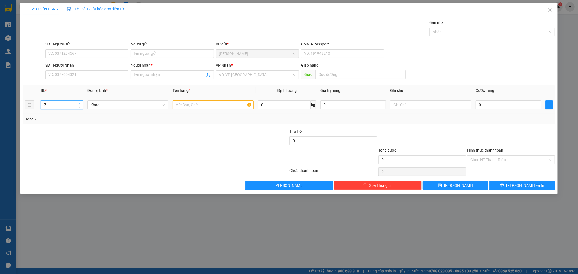
click at [79, 101] on span "Increase Value" at bounding box center [80, 103] width 6 height 5
type input "8"
click at [79, 101] on span "Increase Value" at bounding box center [80, 103] width 6 height 5
click at [219, 103] on input "text" at bounding box center [213, 104] width 81 height 9
type input "THÙNG"
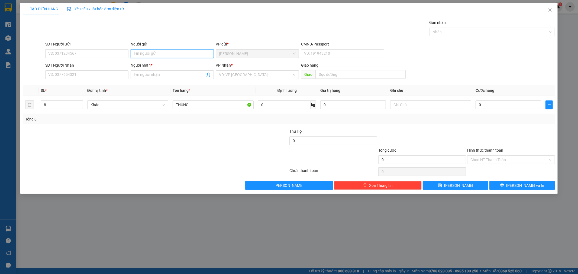
click at [154, 54] on input "Người gửi" at bounding box center [172, 53] width 83 height 9
type input "CTY EMICCO"
click at [89, 74] on input "SĐT Người Nhận" at bounding box center [86, 74] width 83 height 9
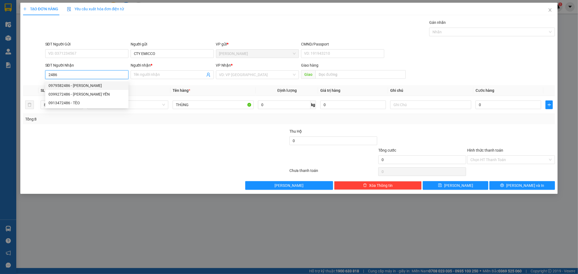
click at [97, 83] on div "0979582486 - TRẦN VĂN QUỐC" at bounding box center [86, 86] width 77 height 6
type input "0979582486"
type input "TRẦN VĂN QUỐC"
type input "0979582486"
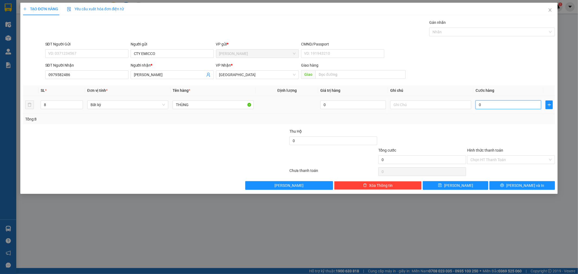
click at [513, 105] on input "0" at bounding box center [508, 104] width 66 height 9
click at [423, 103] on input "text" at bounding box center [430, 104] width 81 height 9
click at [502, 98] on td "0" at bounding box center [508, 105] width 70 height 18
click at [504, 104] on input "0" at bounding box center [508, 104] width 66 height 9
click at [448, 101] on input "GTN" at bounding box center [430, 104] width 81 height 9
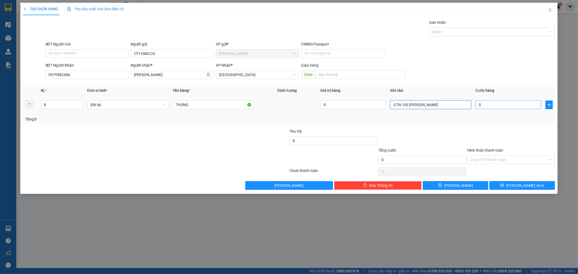
type input "GTN 100 NGUYỄN TẤT THÀNH"
click at [505, 107] on input "0" at bounding box center [508, 104] width 66 height 9
type input "5"
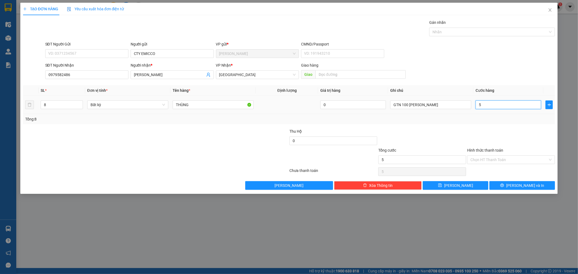
type input "50"
type input "500"
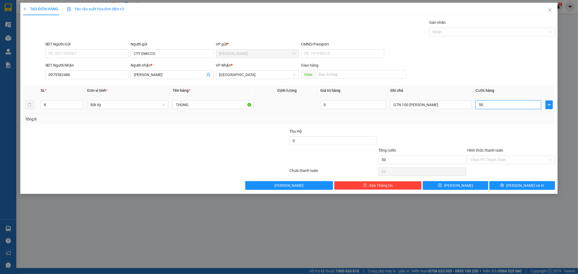
type input "500"
type input "500.000"
click at [499, 128] on div "Transit Pickup Surcharge Ids Transit Deliver Surcharge Ids Transit Deliver Surc…" at bounding box center [289, 104] width 532 height 170
click at [500, 161] on input "Hình thức thanh toán" at bounding box center [508, 160] width 77 height 8
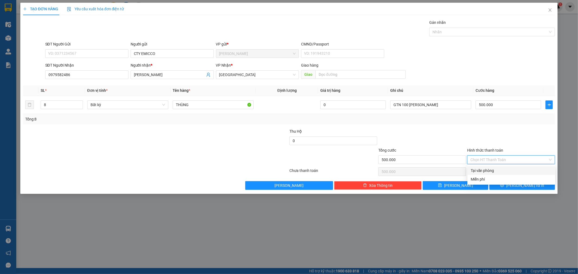
click at [488, 171] on div "Tại văn phòng" at bounding box center [510, 171] width 81 height 6
type input "0"
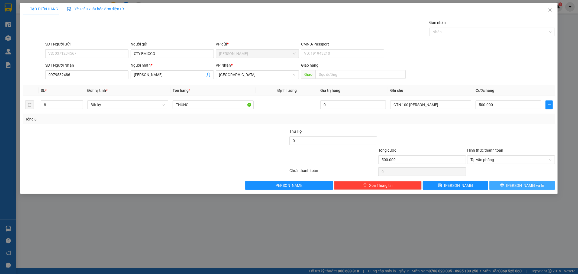
click at [509, 183] on button "[PERSON_NAME] và In" at bounding box center [522, 185] width 66 height 9
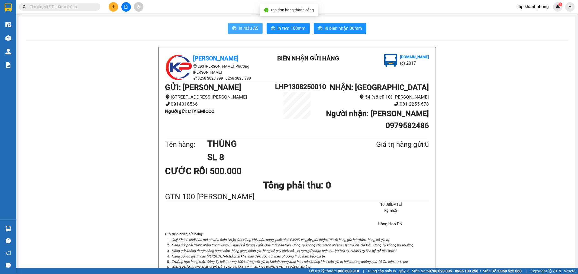
click at [242, 30] on span "In mẫu A5" at bounding box center [248, 28] width 19 height 7
